Goal: Navigation & Orientation: Find specific page/section

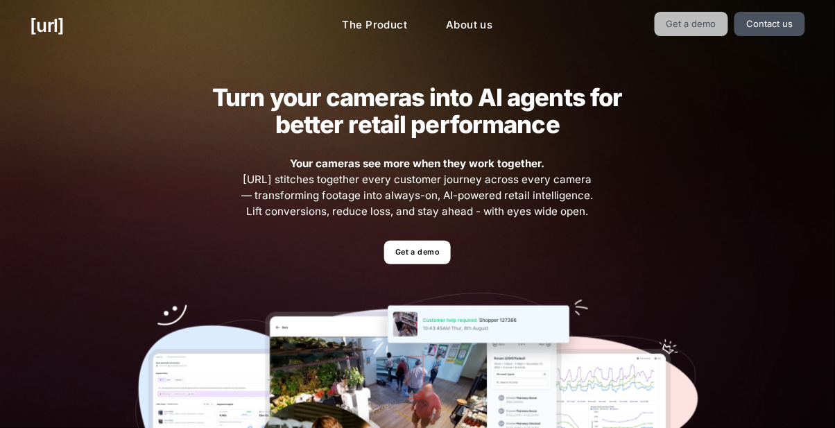
click at [687, 31] on link "Get a demo" at bounding box center [692, 24] width 74 height 24
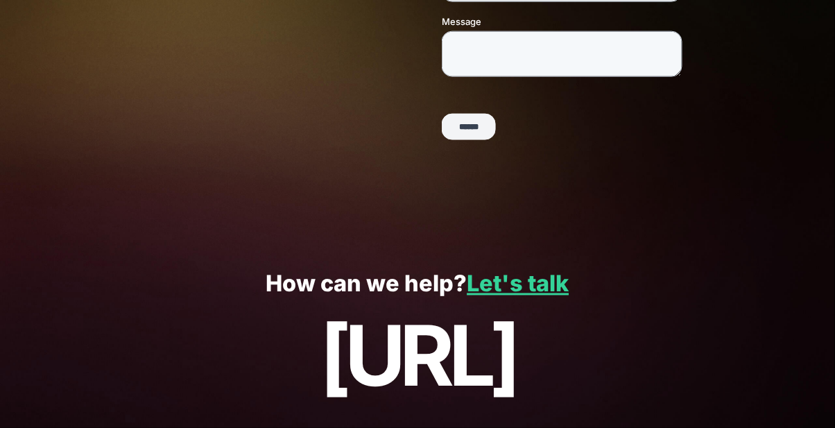
scroll to position [404, 0]
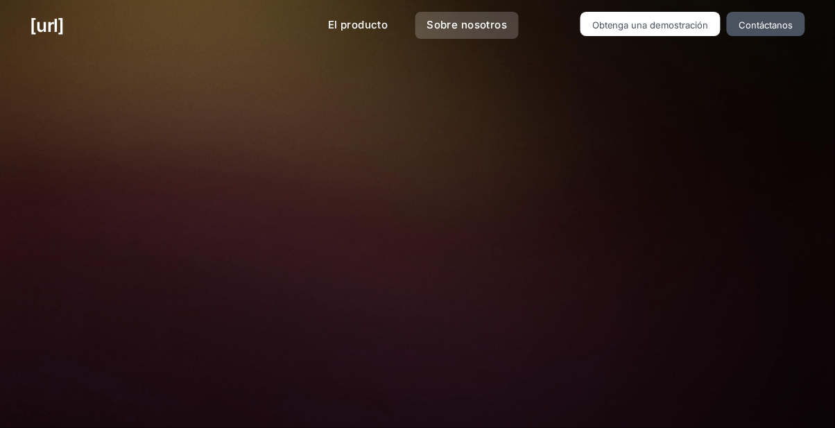
click at [481, 28] on font "Sobre nosotros" at bounding box center [467, 24] width 80 height 13
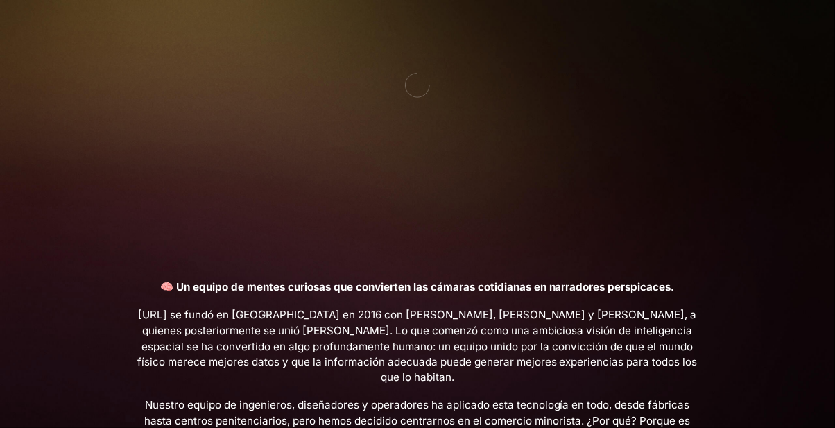
scroll to position [220, 0]
